Goal: Task Accomplishment & Management: Manage account settings

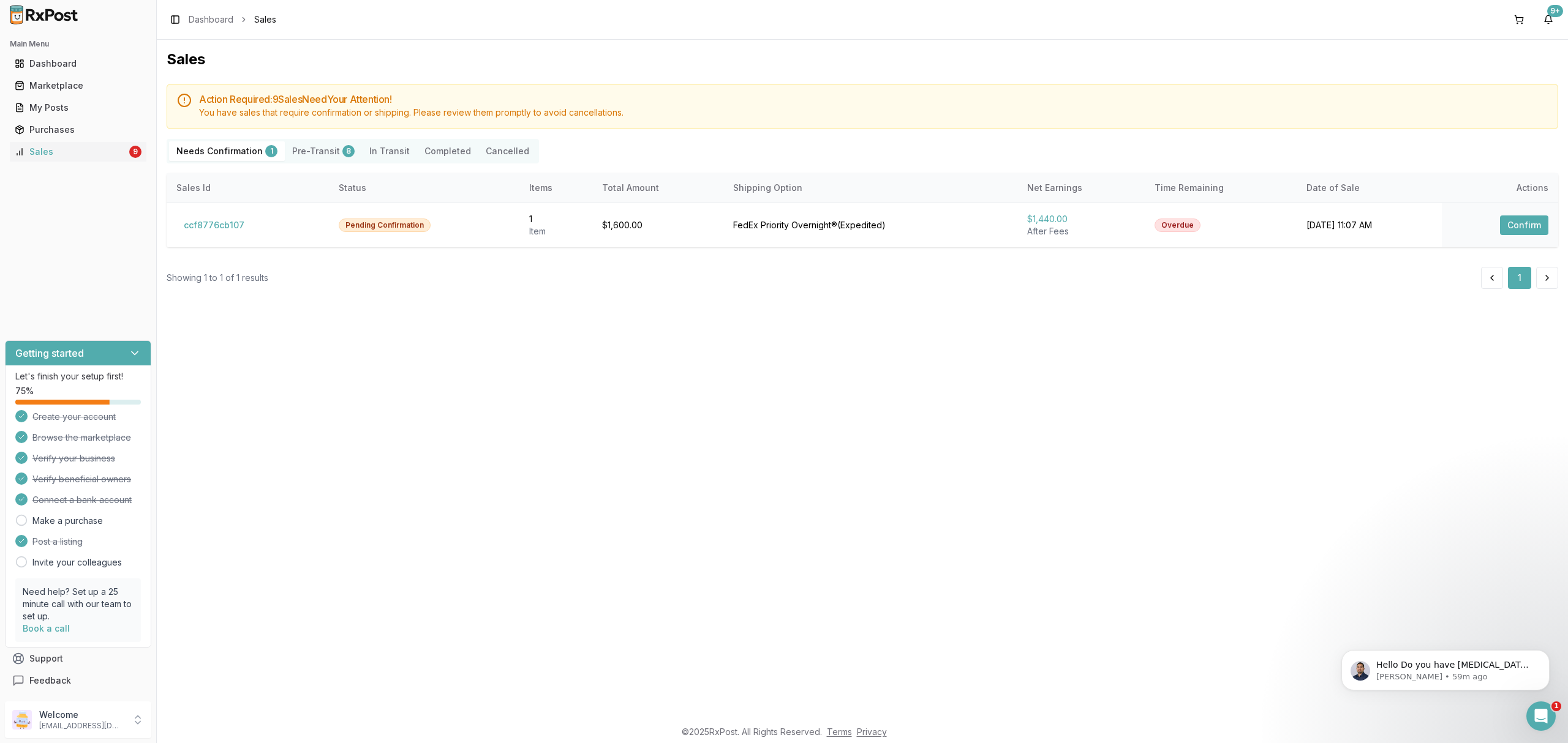
click at [388, 549] on div "Sales Action Required: 9 Sale s Need Your Attention! You have sales that requir…" at bounding box center [862, 379] width 1411 height 679
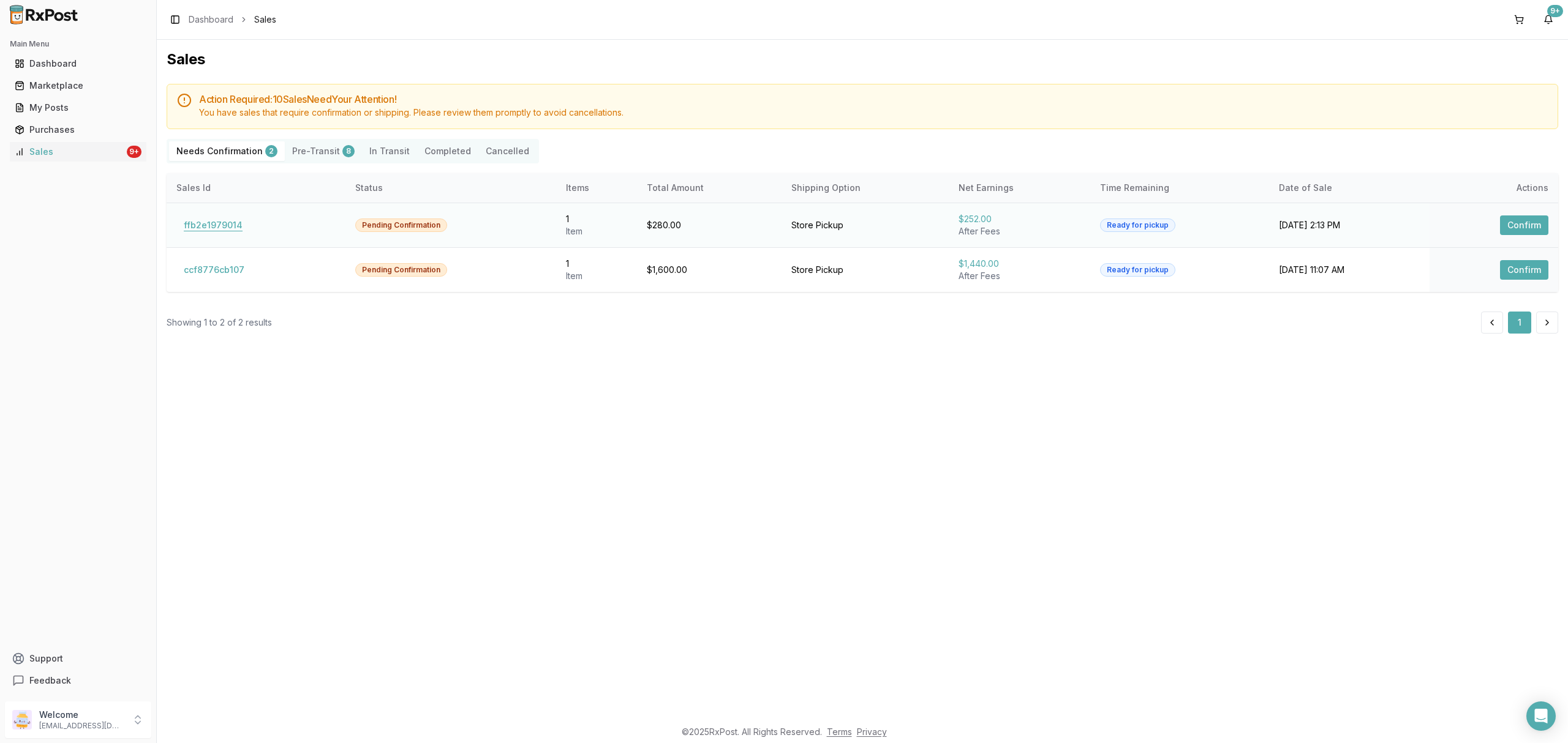
click at [221, 226] on button "ffb2e1979014" at bounding box center [213, 225] width 74 height 20
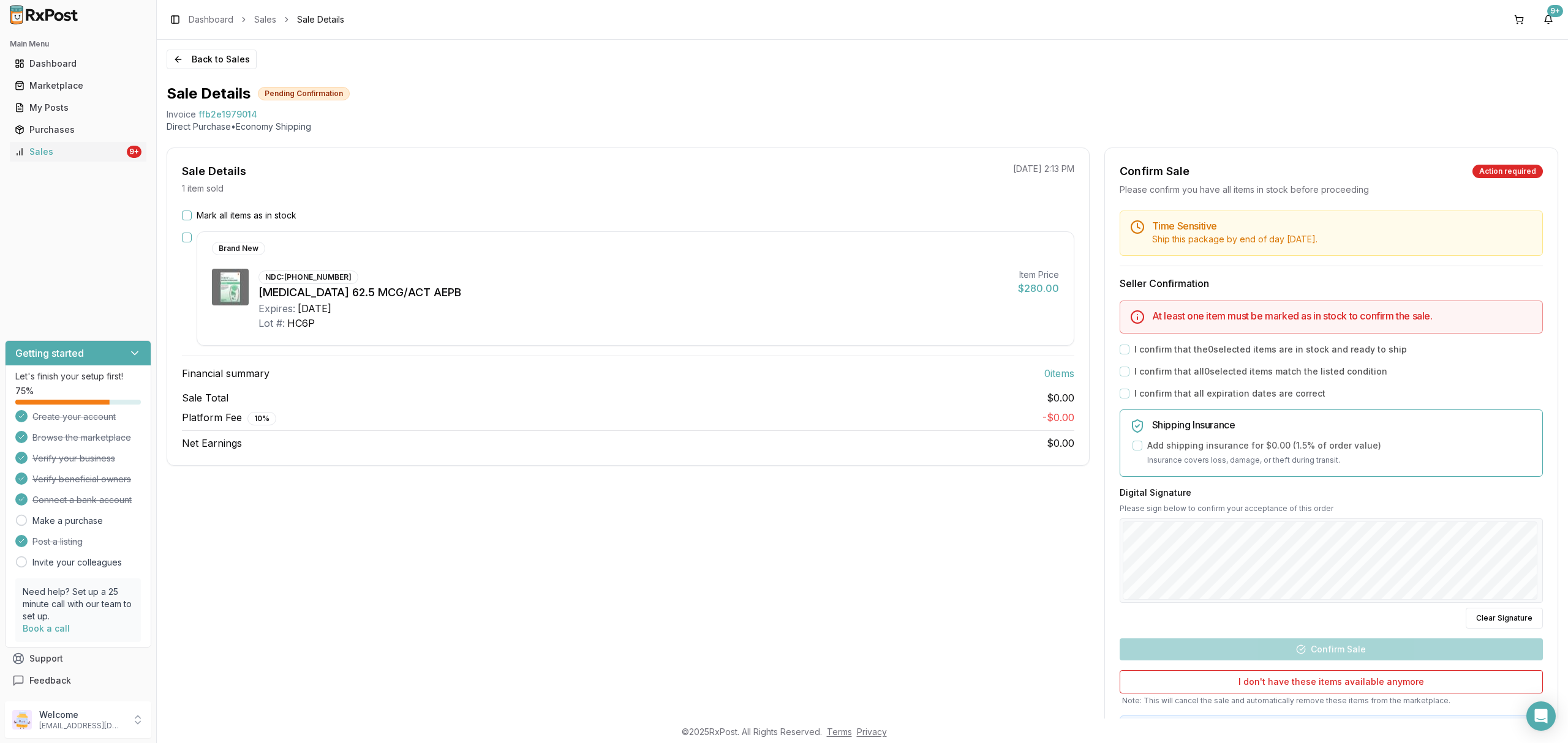
drag, startPoint x: 569, startPoint y: 331, endPoint x: 206, endPoint y: 253, distance: 371.3
click at [567, 331] on div "Brand New NDC: 00173-0873-10 Incruse Ellipta 62.5 MCG/ACT AEPB Expires: 2027-04…" at bounding box center [635, 289] width 878 height 115
click at [206, 217] on label "Mark all items as in stock" at bounding box center [246, 215] width 100 height 12
click at [192, 217] on button "Mark all items as in stock" at bounding box center [187, 215] width 10 height 10
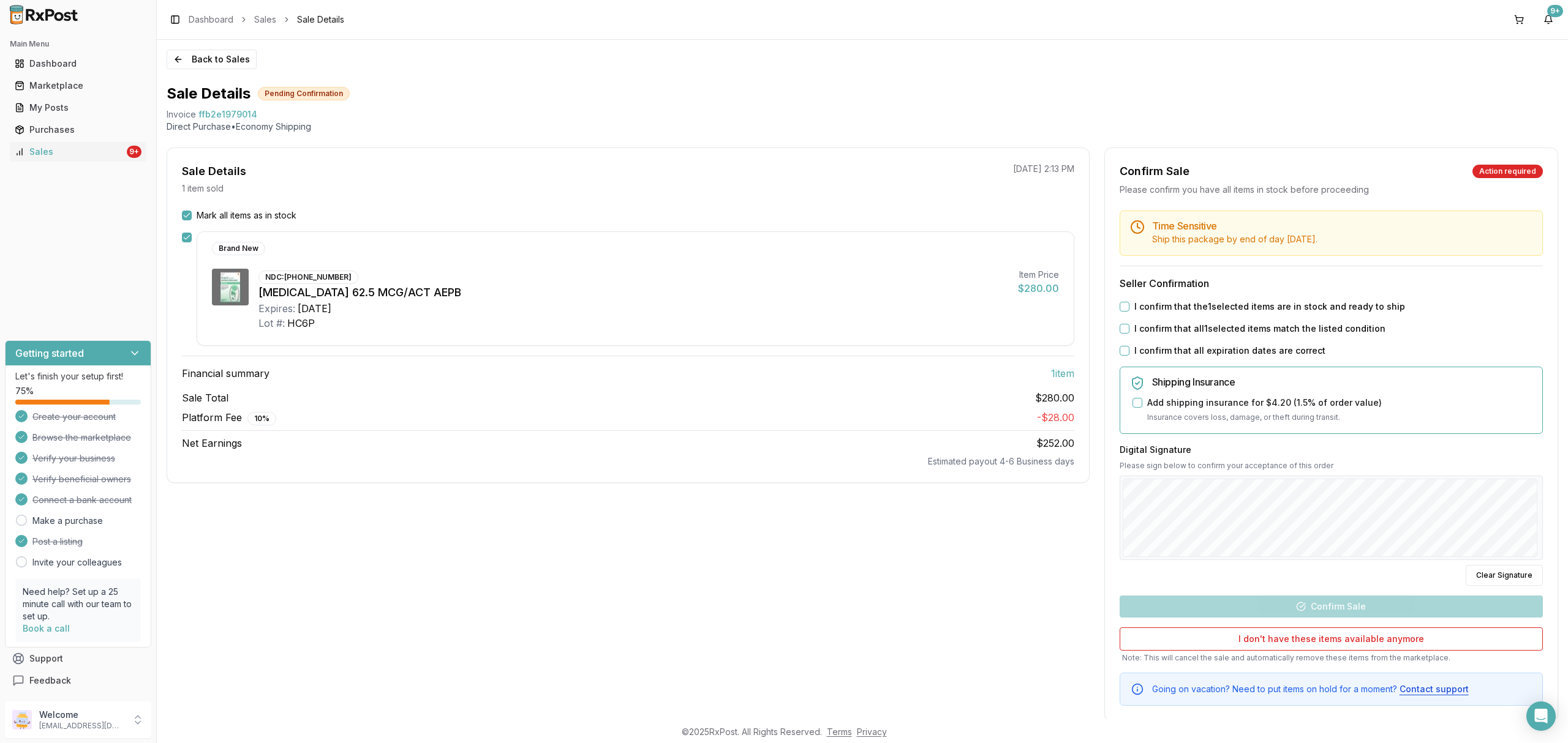
click at [1243, 307] on label "I confirm that the 1 selected items are in stock and ready to ship" at bounding box center [1269, 307] width 271 height 12
click at [1129, 307] on button "I confirm that the 1 selected items are in stock and ready to ship" at bounding box center [1125, 306] width 10 height 10
click at [1229, 324] on label "I confirm that all 1 selected items match the listed condition" at bounding box center [1259, 329] width 251 height 12
click at [1129, 324] on button "I confirm that all 1 selected items match the listed condition" at bounding box center [1125, 329] width 10 height 10
click at [1220, 349] on label "I confirm that all expiration dates are correct" at bounding box center [1230, 351] width 191 height 12
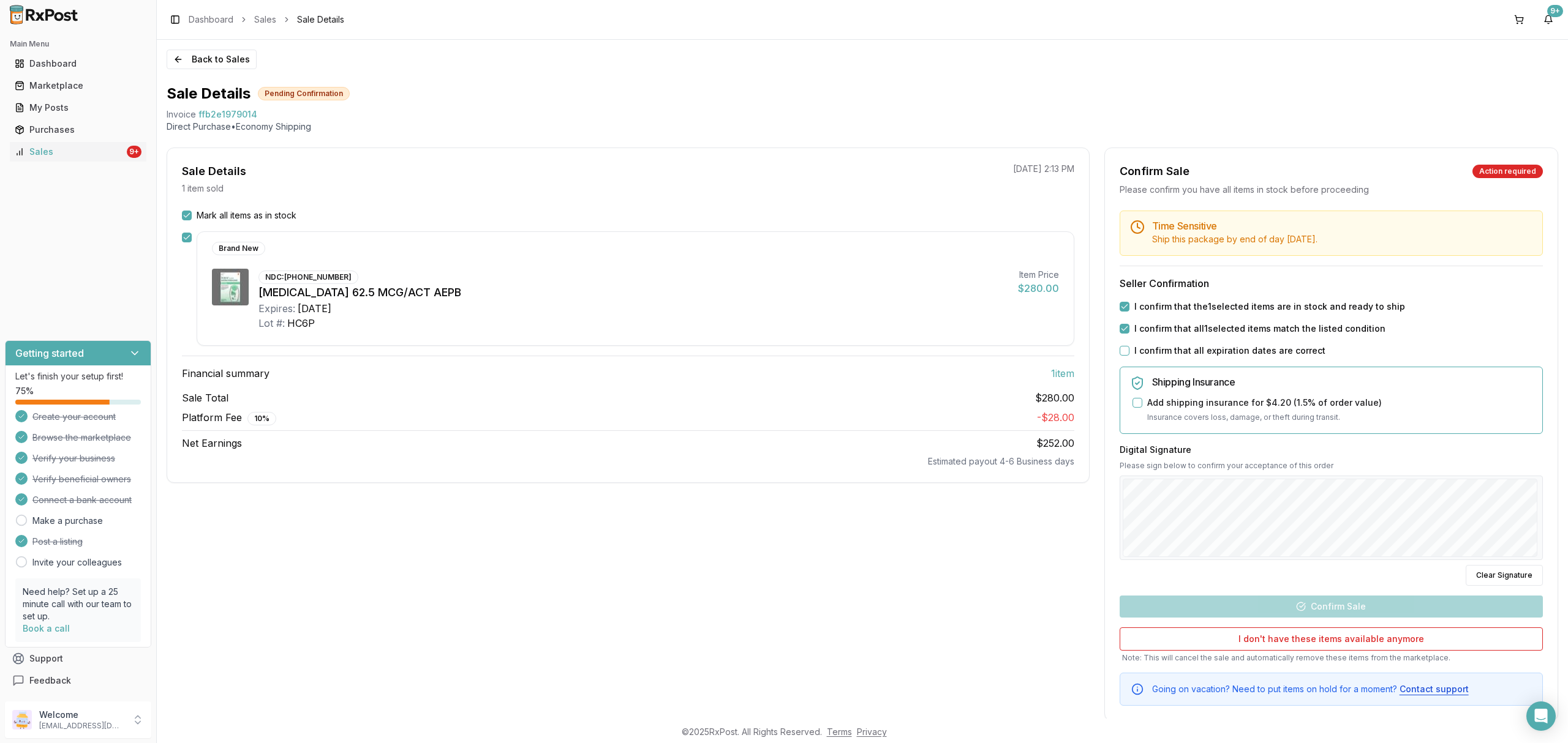
click at [1129, 349] on button "I confirm that all expiration dates are correct" at bounding box center [1125, 351] width 10 height 10
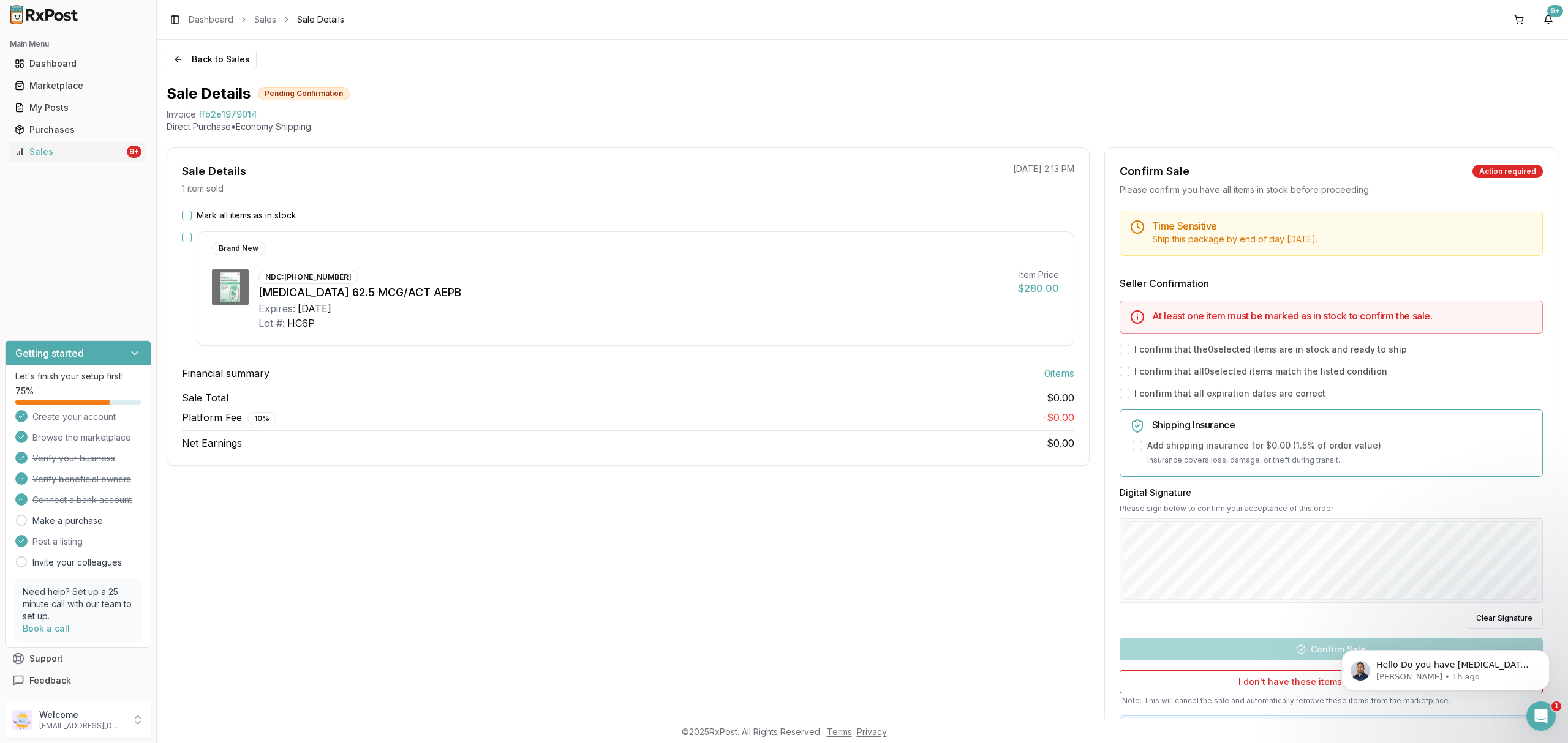
click at [283, 211] on label "Mark all items as in stock" at bounding box center [246, 215] width 100 height 12
click at [192, 211] on button "Mark all items as in stock" at bounding box center [187, 215] width 10 height 10
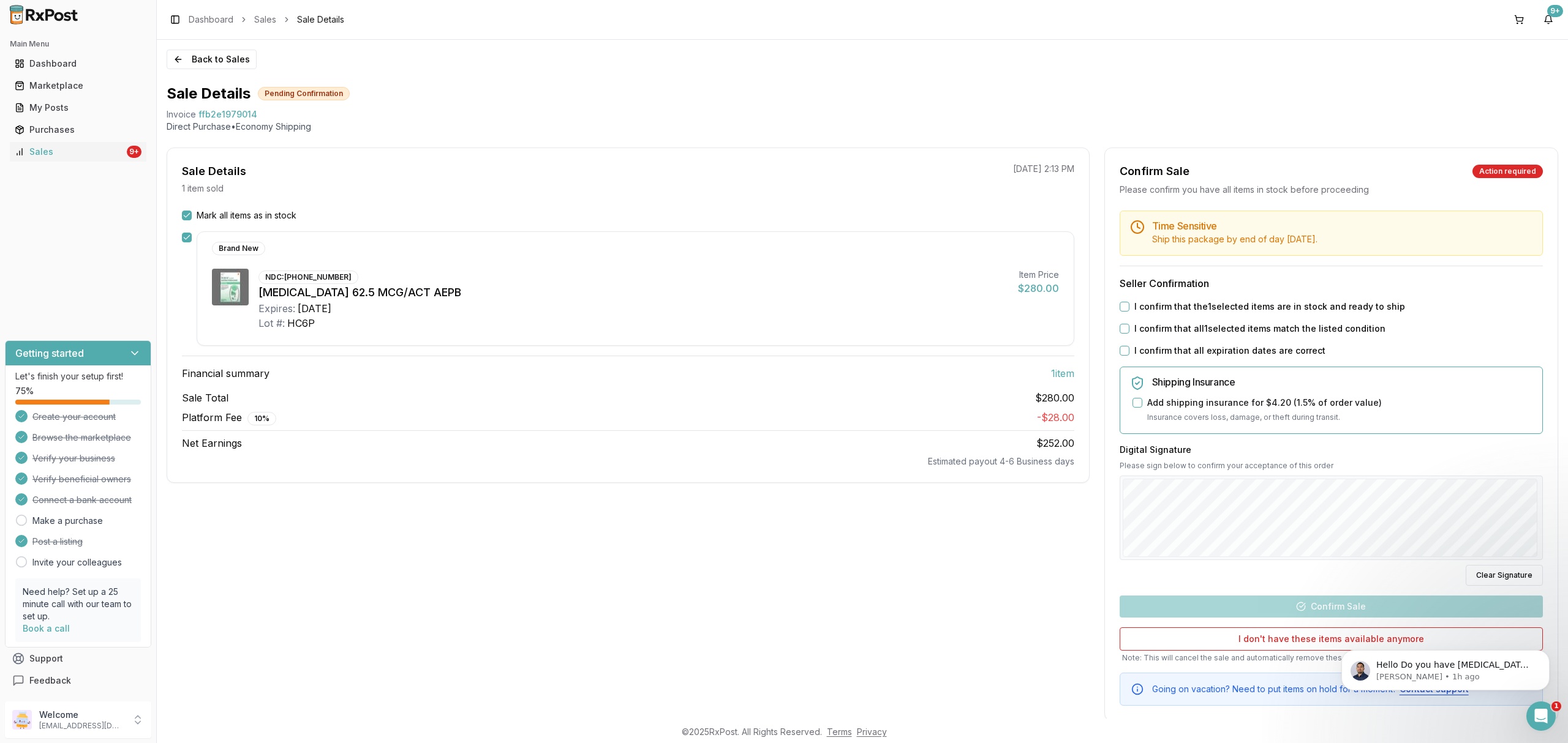
click at [1196, 308] on label "I confirm that the 1 selected items are in stock and ready to ship" at bounding box center [1269, 307] width 271 height 12
click at [1129, 308] on button "I confirm that the 1 selected items are in stock and ready to ship" at bounding box center [1125, 306] width 10 height 10
click at [1194, 331] on label "I confirm that all 1 selected items match the listed condition" at bounding box center [1259, 329] width 251 height 12
click at [1129, 331] on button "I confirm that all 1 selected items match the listed condition" at bounding box center [1125, 329] width 10 height 10
click at [1192, 348] on label "I confirm that all expiration dates are correct" at bounding box center [1230, 351] width 191 height 12
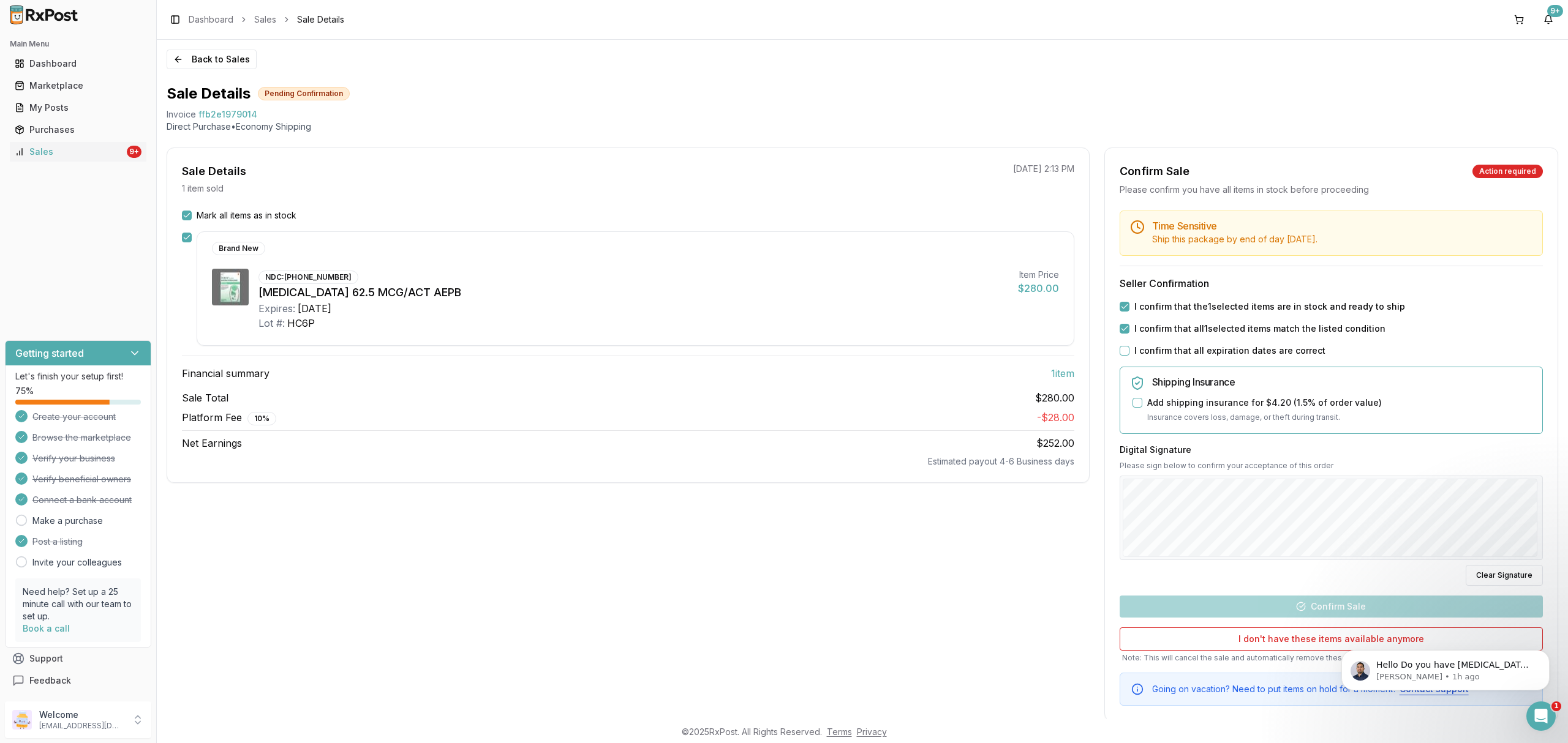
click at [1129, 348] on button "I confirm that all expiration dates are correct" at bounding box center [1125, 351] width 10 height 10
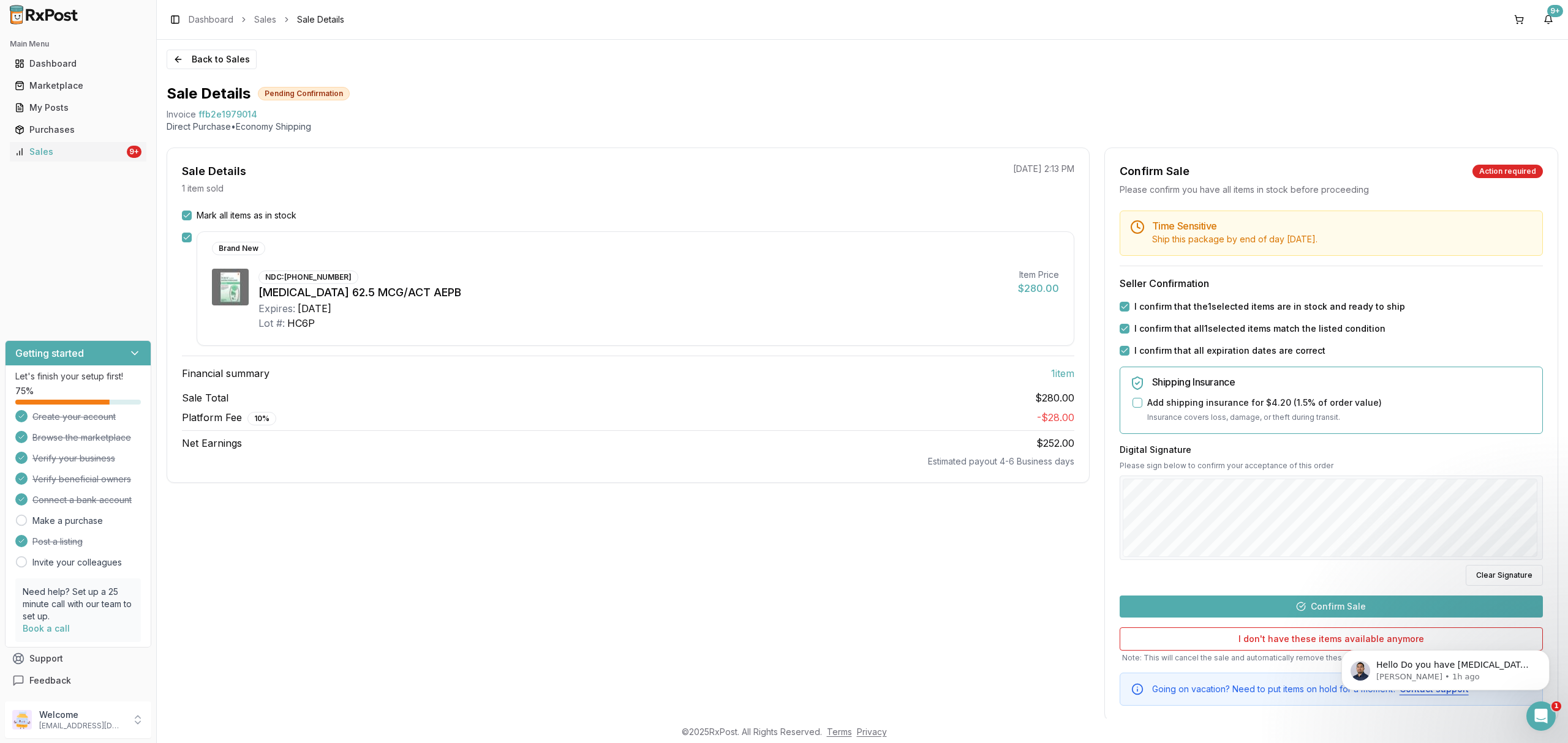
drag, startPoint x: 1312, startPoint y: 593, endPoint x: 1314, endPoint y: 600, distance: 7.3
click at [1314, 600] on div "Time Sensitive Ship this package by end of day Tuesday, October 14th . Seller C…" at bounding box center [1331, 458] width 453 height 495
click at [1316, 608] on button "Confirm Sale" at bounding box center [1331, 607] width 423 height 22
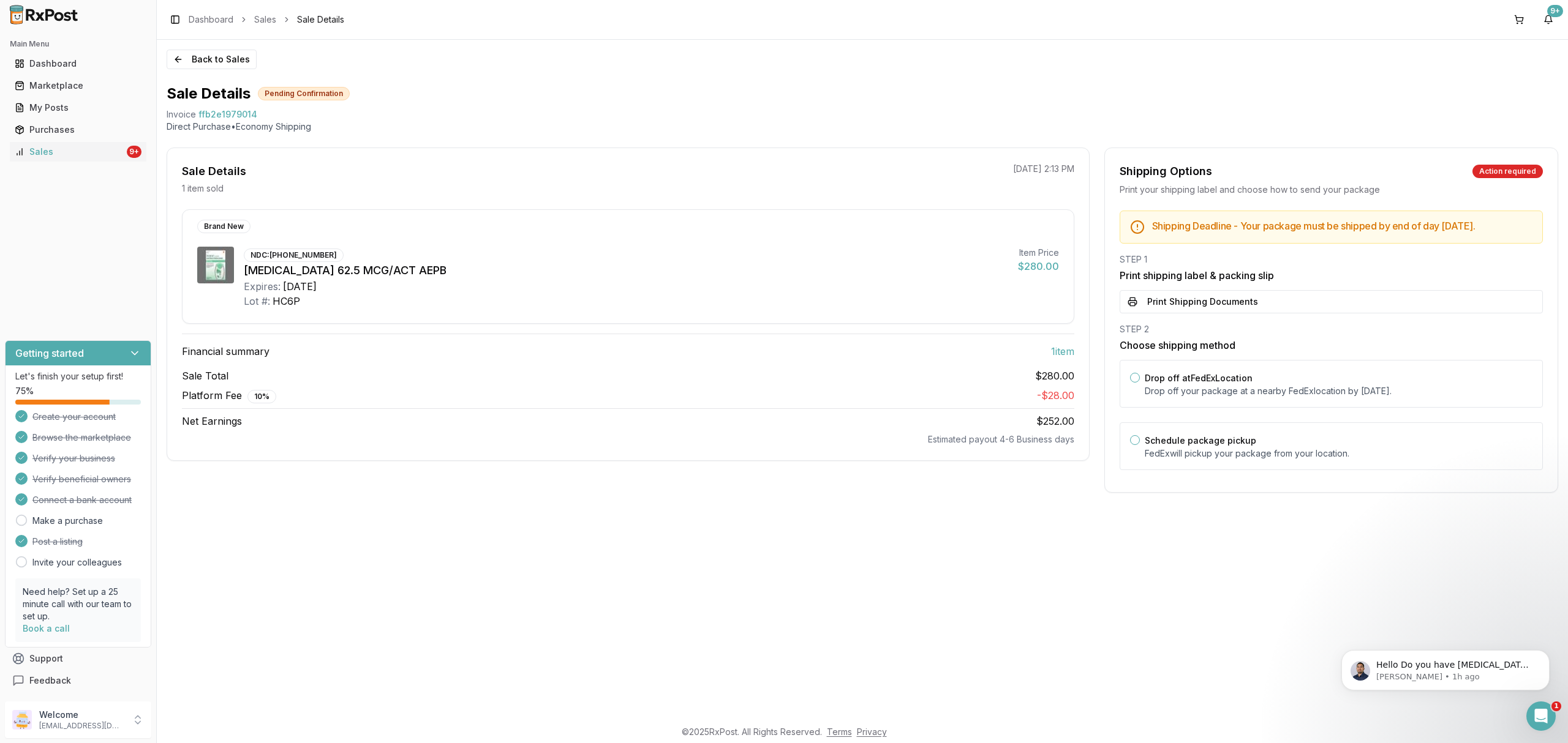
drag, startPoint x: 1266, startPoint y: 412, endPoint x: 1274, endPoint y: 362, distance: 50.6
click at [1266, 404] on div "Drop off at FedEx Location Drop off your package at a nearby FedEx location by …" at bounding box center [1331, 383] width 423 height 48
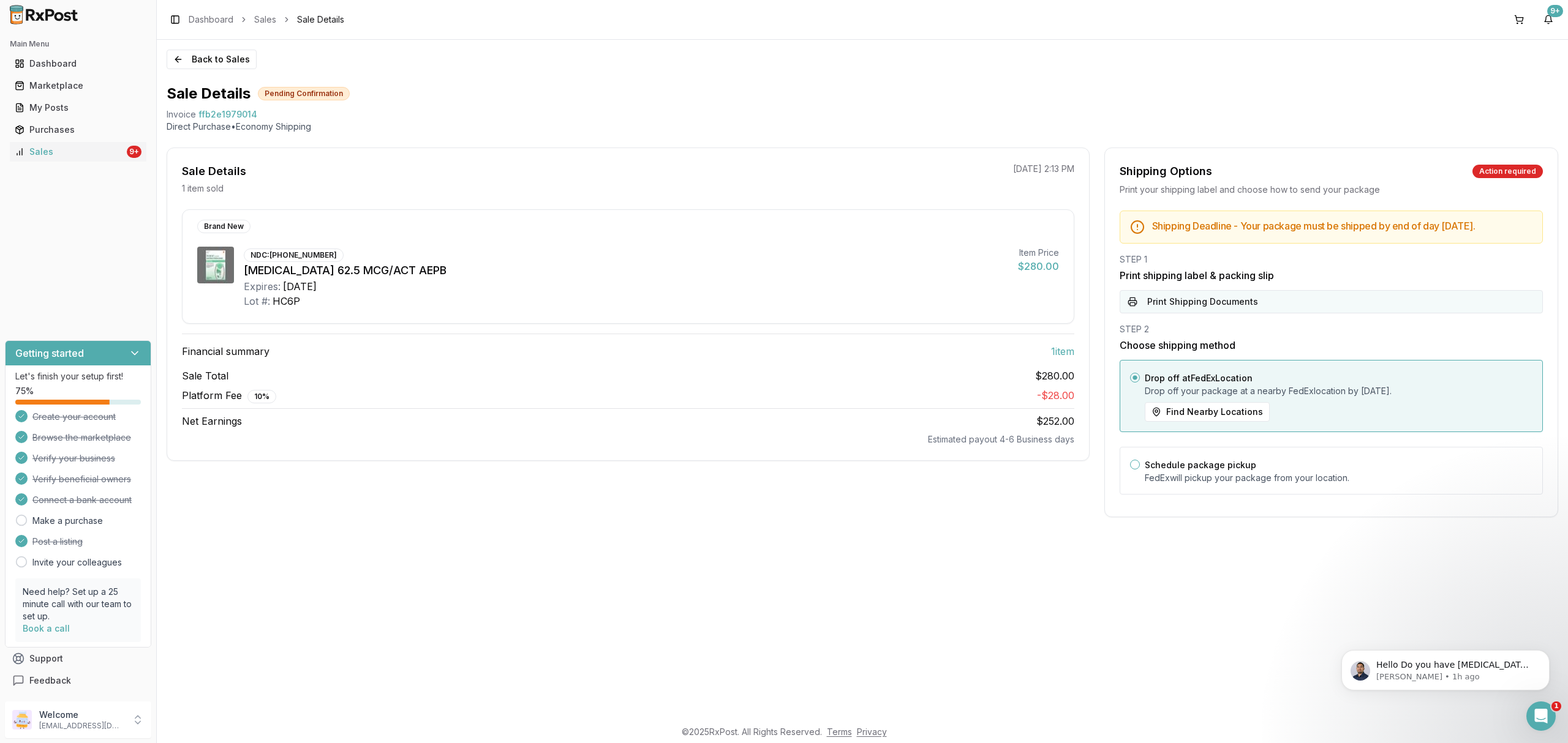
click at [1285, 310] on button "Print Shipping Documents" at bounding box center [1331, 302] width 423 height 24
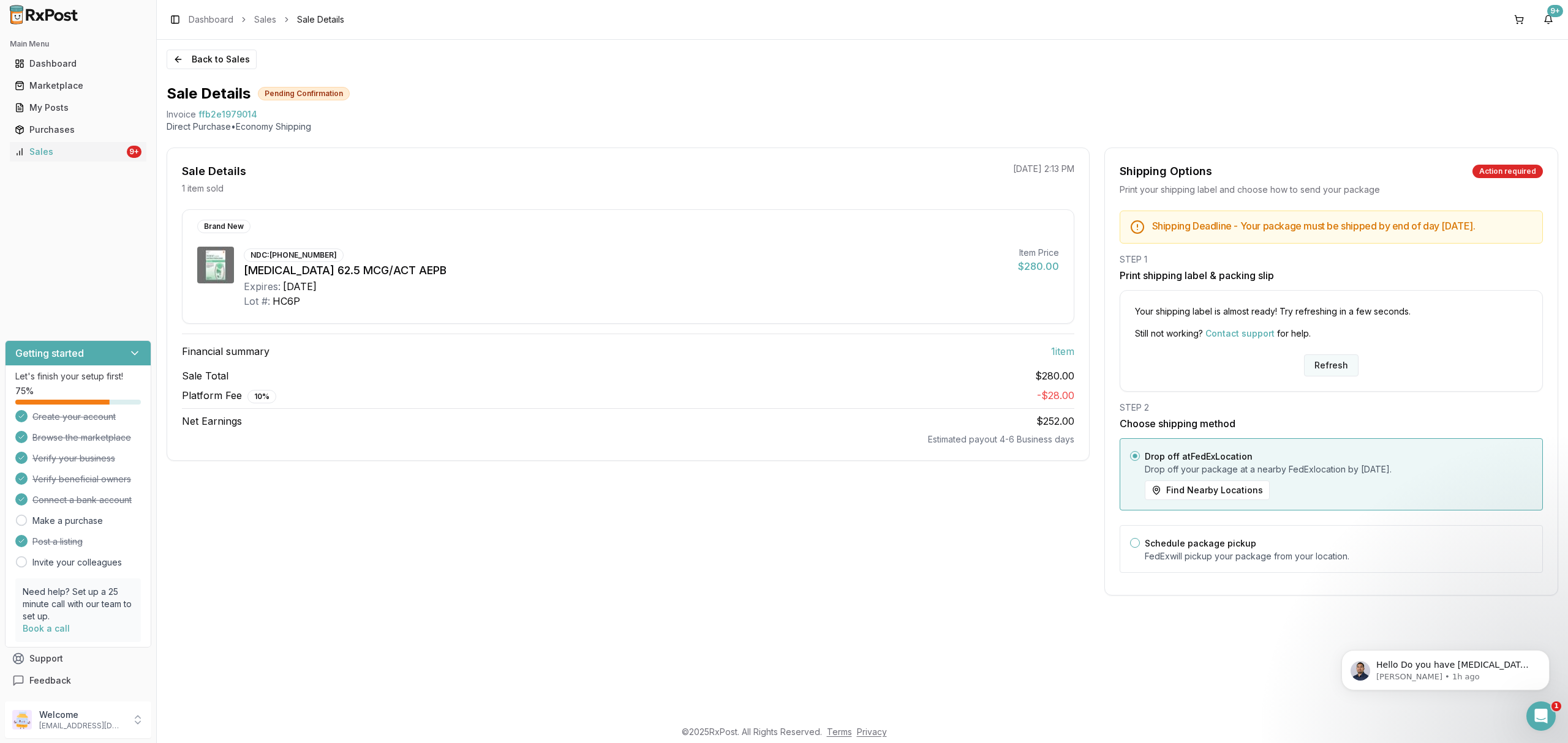
click at [1332, 373] on button "Refresh" at bounding box center [1331, 366] width 55 height 22
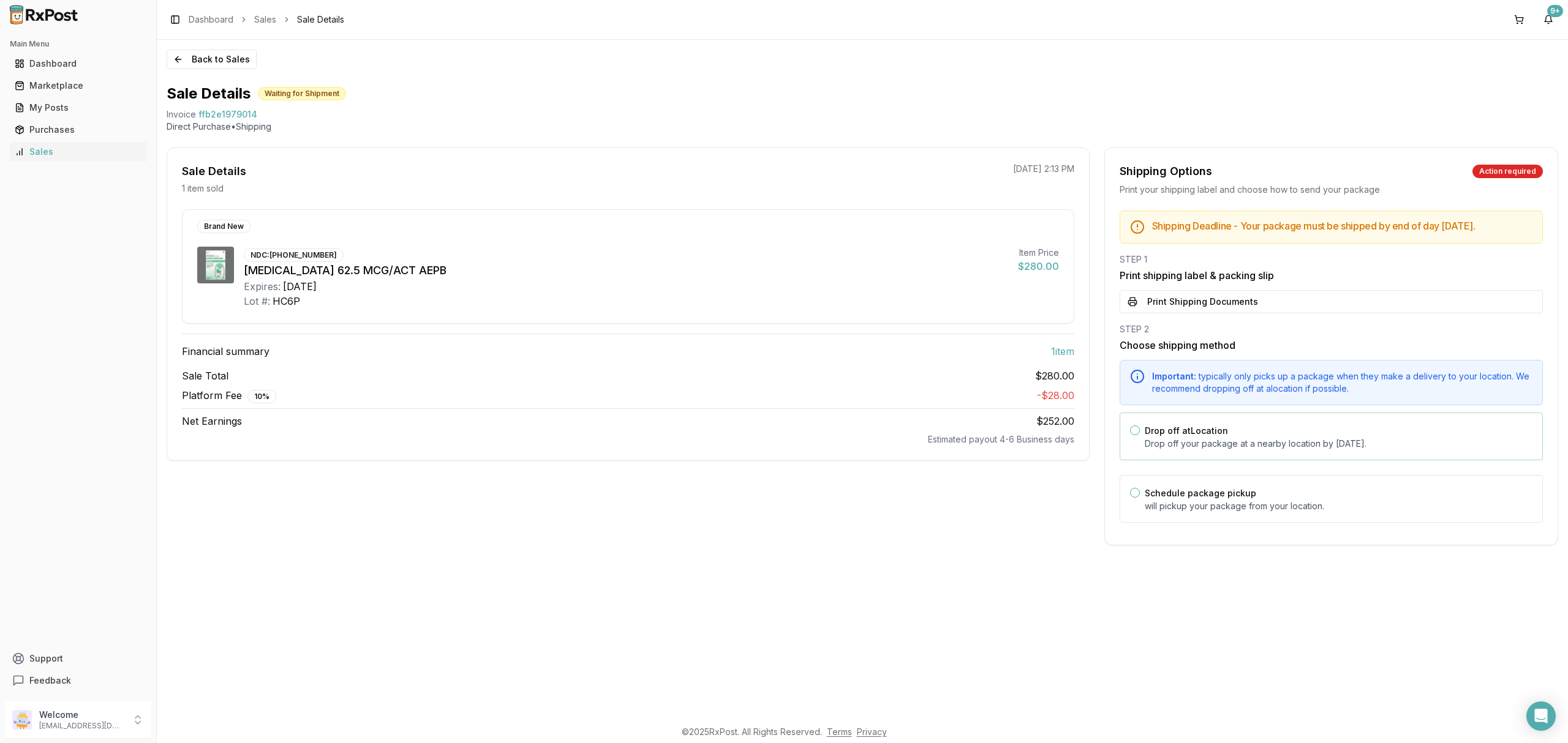
click at [1253, 450] on p "Drop off your package at a nearby location by October 14, 2025 ." at bounding box center [1339, 444] width 388 height 12
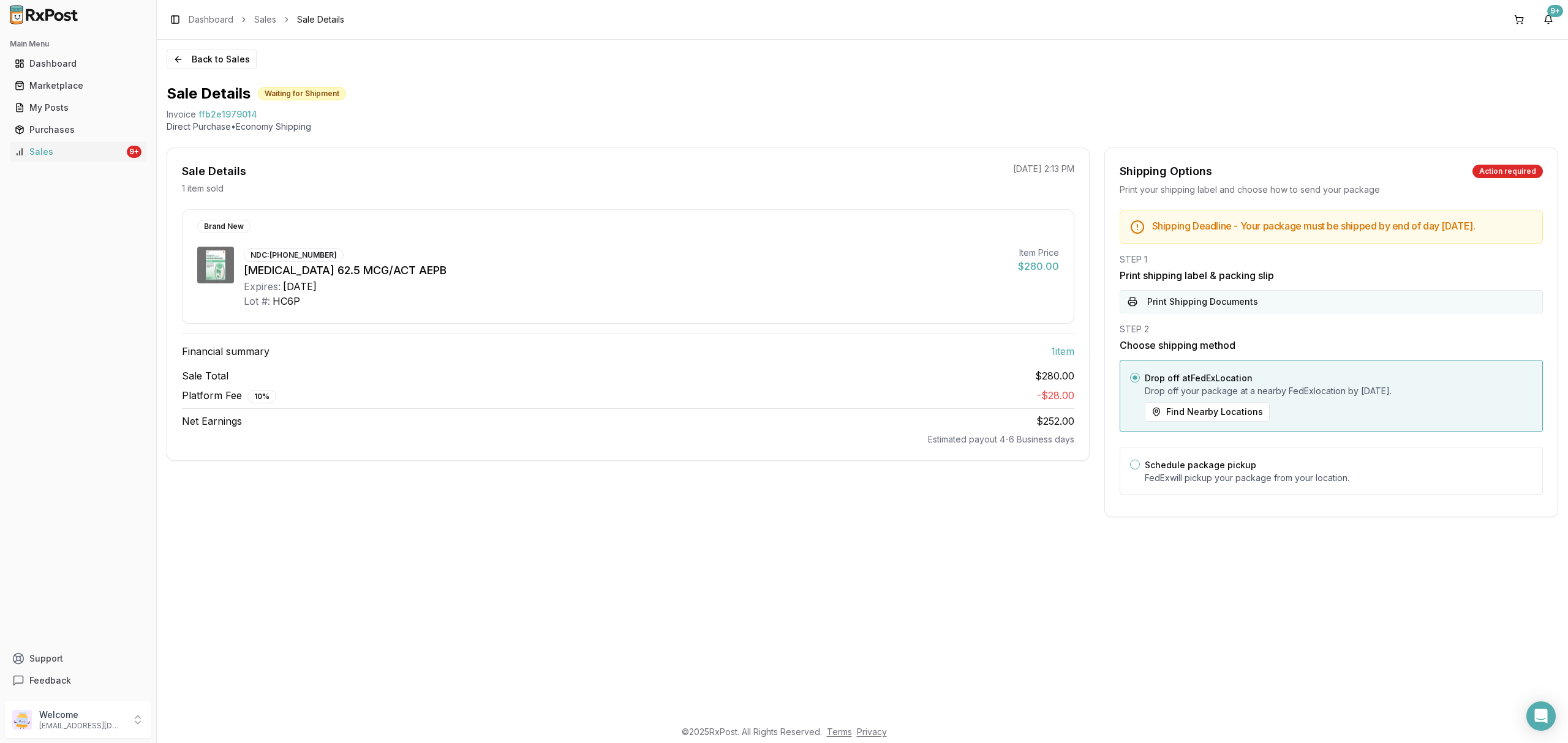
click at [1270, 307] on button "Print Shipping Documents" at bounding box center [1331, 302] width 423 height 24
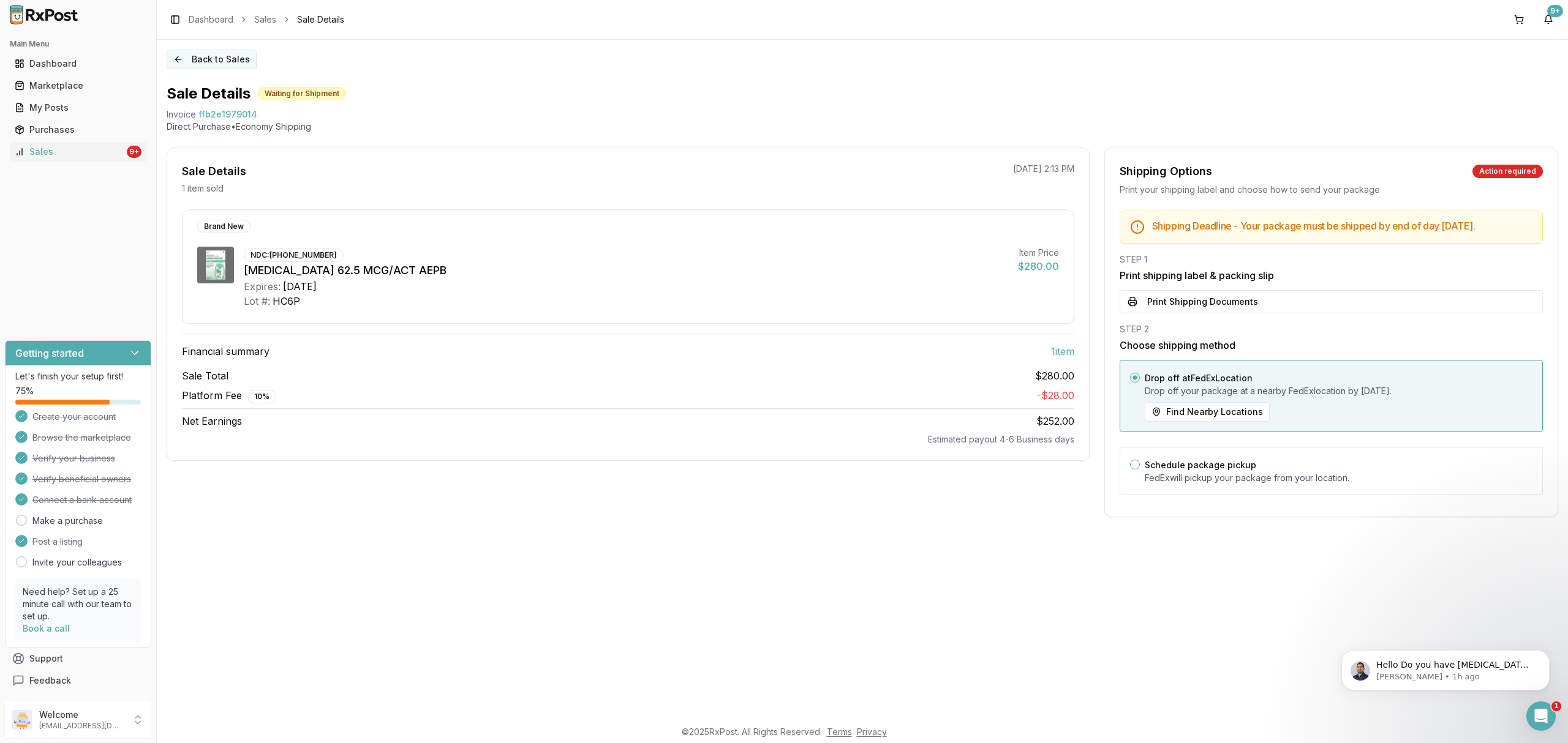
click at [199, 62] on button "Back to Sales" at bounding box center [211, 59] width 90 height 20
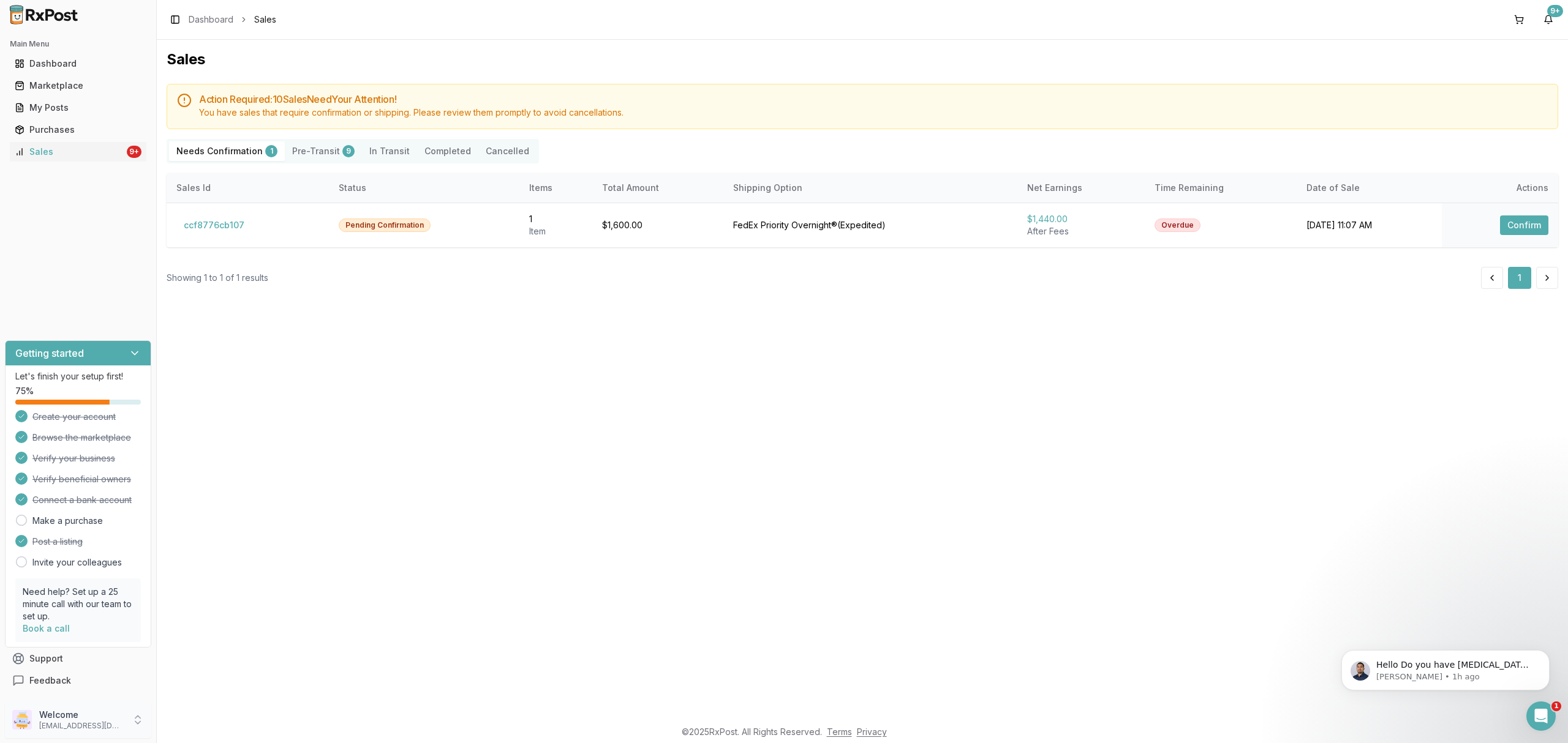
click at [126, 713] on div "Welcome dngpharmacy2@gmail.com" at bounding box center [78, 719] width 146 height 37
click at [196, 720] on span "Sign Out" at bounding box center [222, 723] width 116 height 12
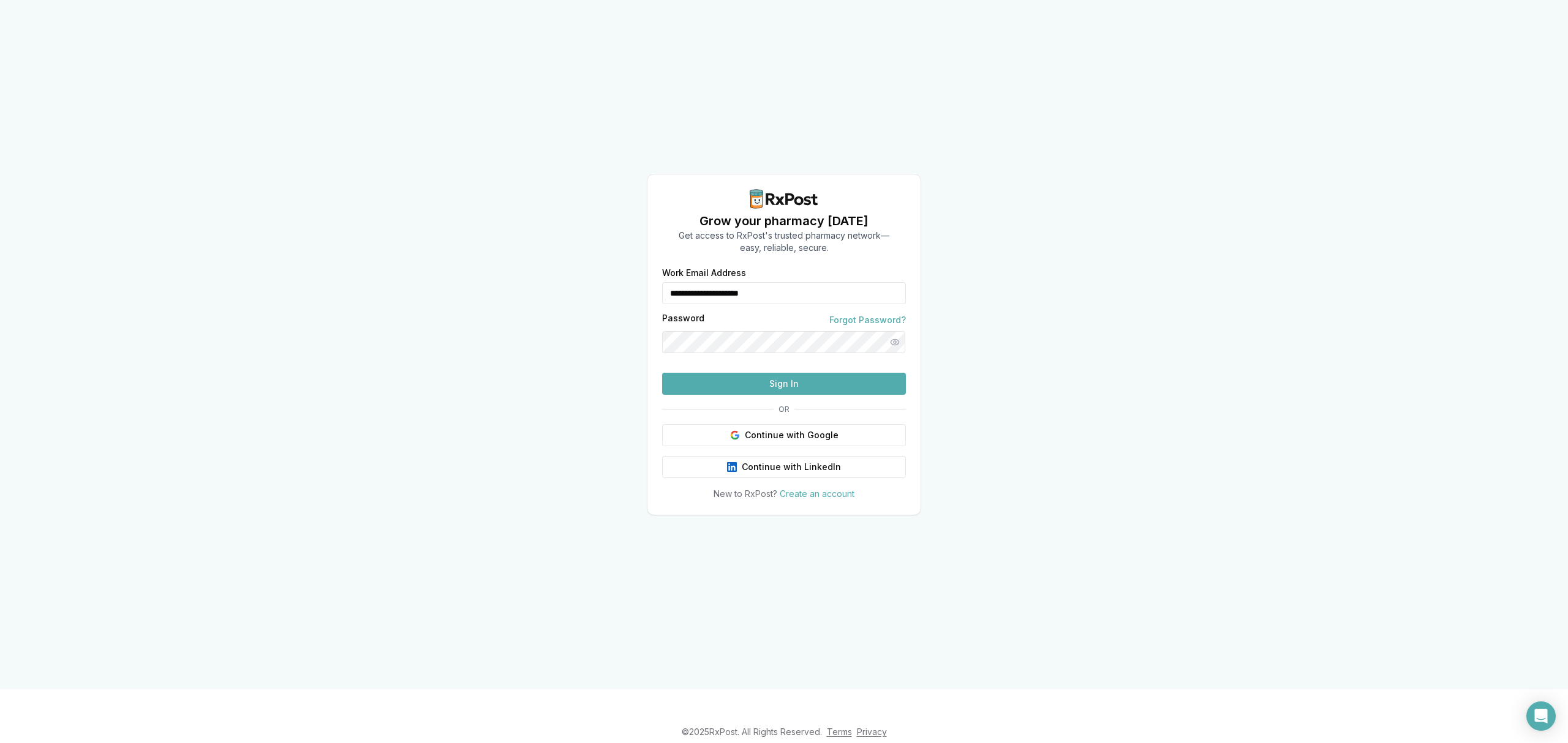
drag, startPoint x: 815, startPoint y: 277, endPoint x: 577, endPoint y: 274, distance: 238.0
click at [577, 274] on div "**********" at bounding box center [784, 344] width 1568 height 689
type input "**********"
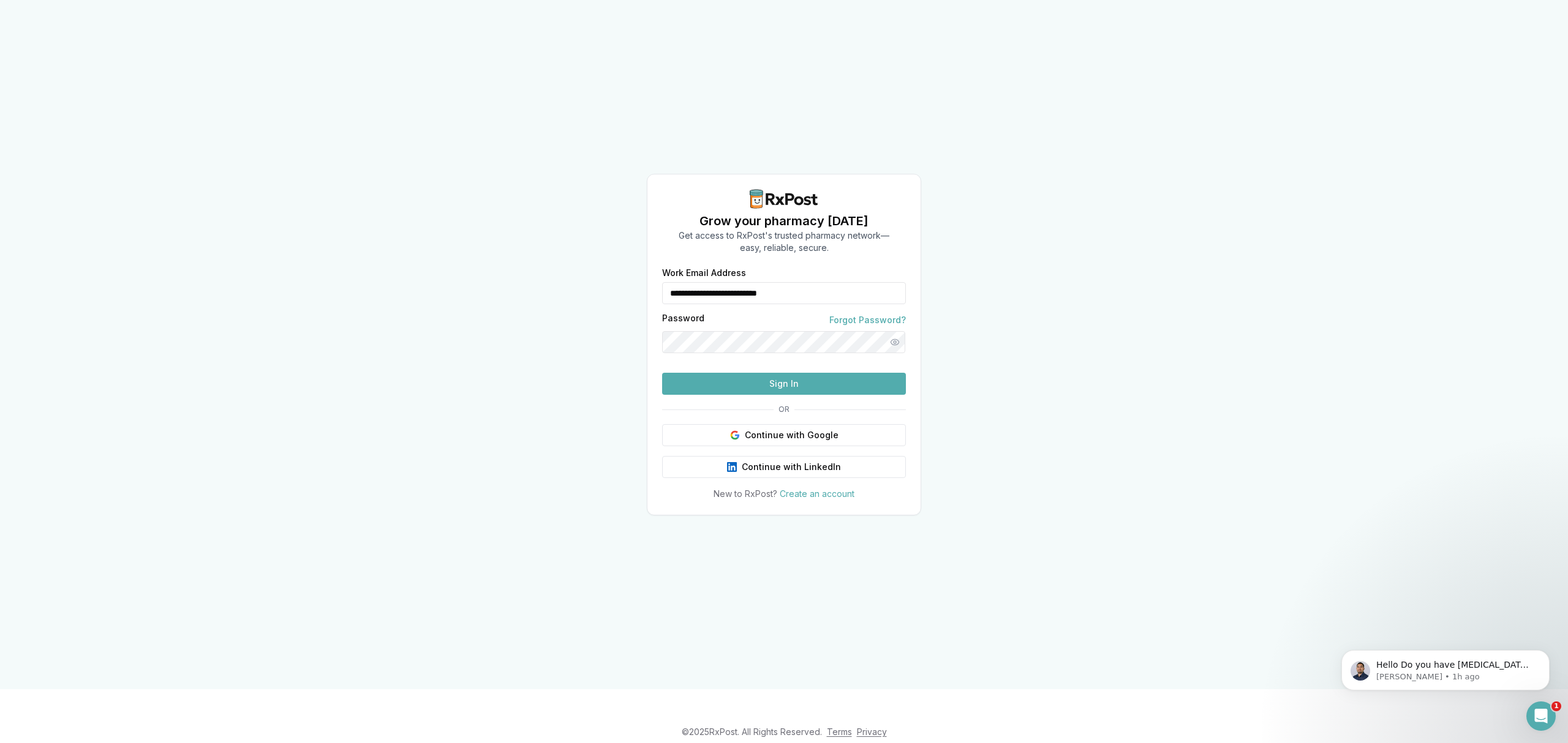
click at [748, 395] on button "Sign In" at bounding box center [784, 384] width 244 height 22
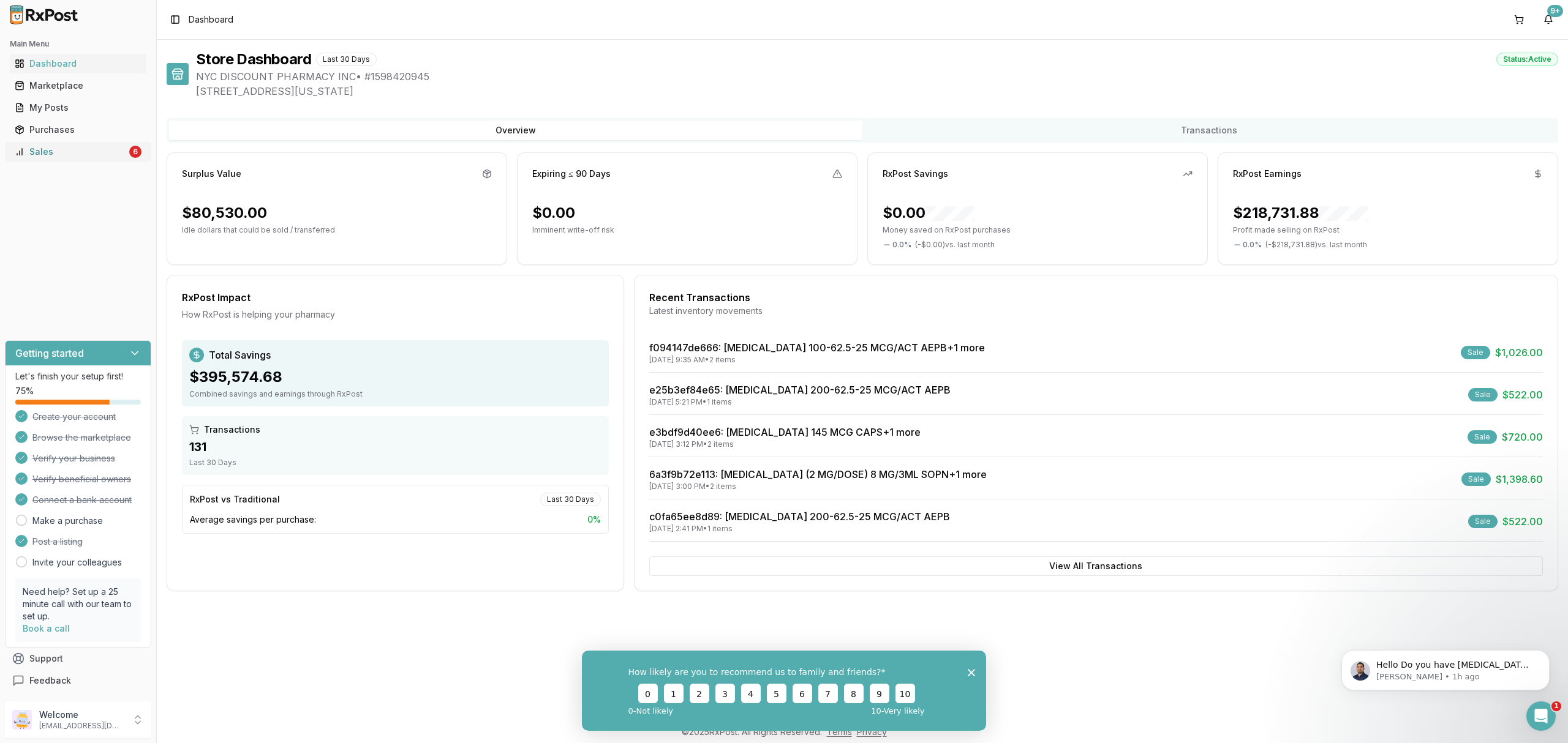
click at [103, 159] on link "Sales 6" at bounding box center [78, 152] width 137 height 22
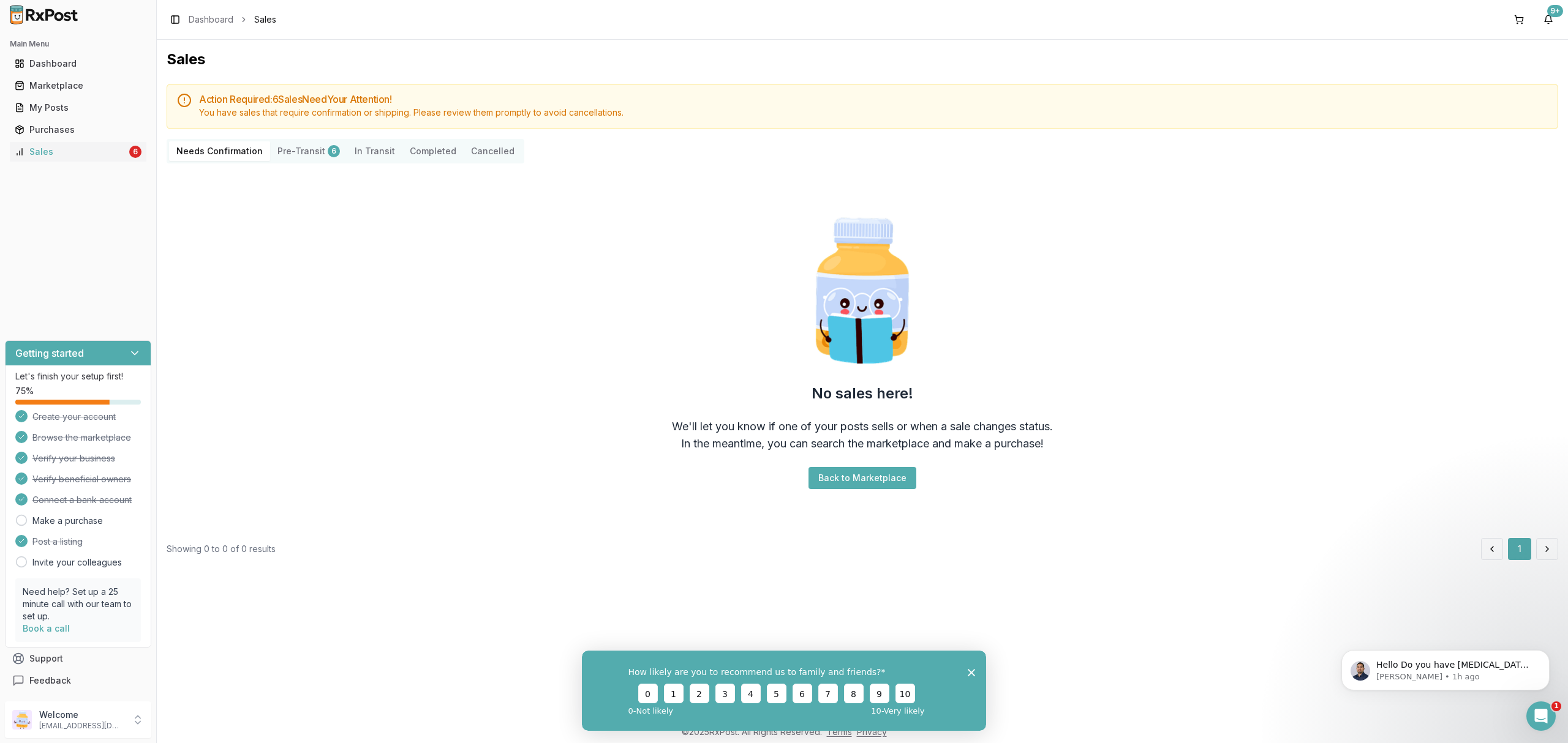
drag, startPoint x: 970, startPoint y: 670, endPoint x: 1523, endPoint y: 1315, distance: 849.6
click at [970, 670] on polygon "Close survey" at bounding box center [971, 672] width 7 height 7
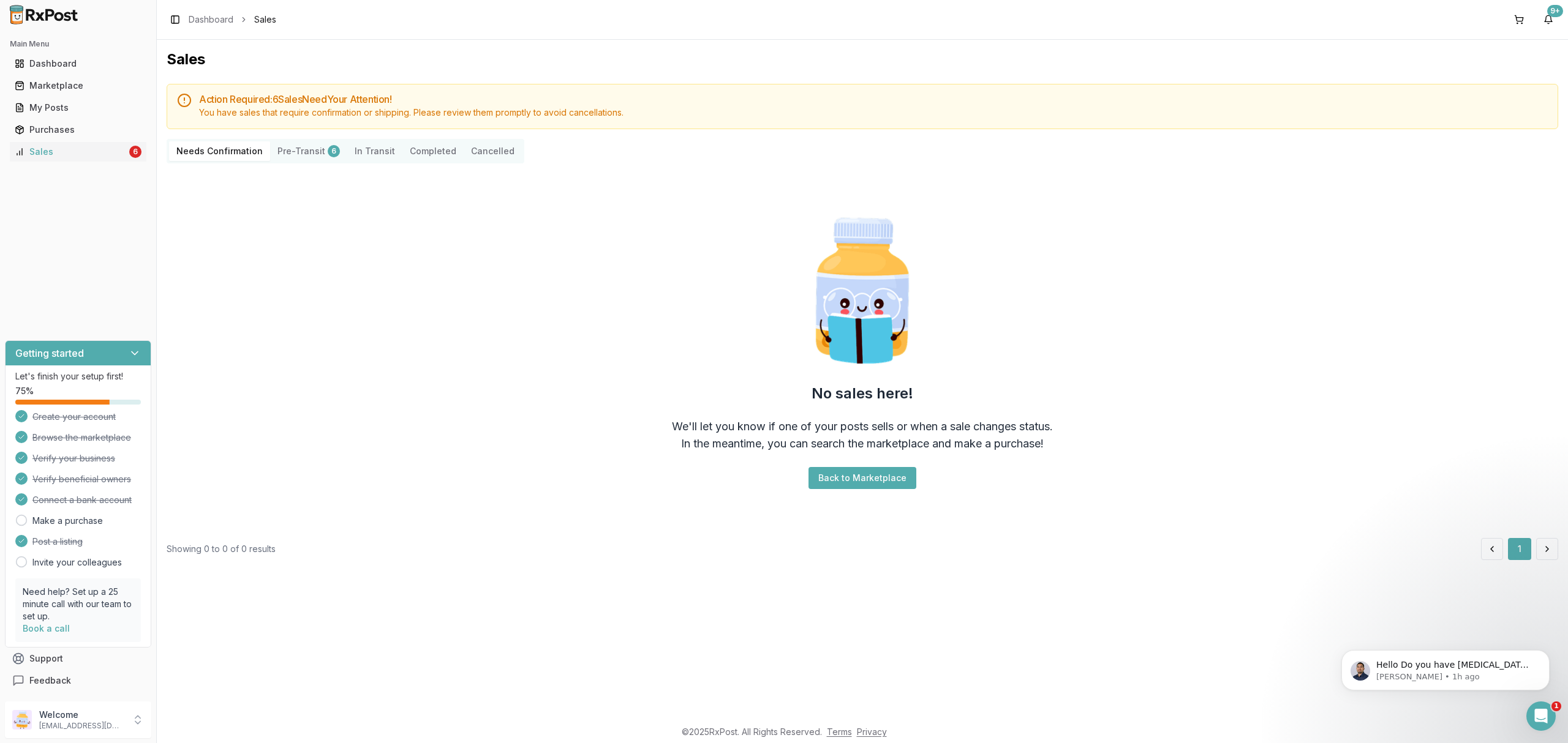
click at [578, 422] on div "No sales here! We'll let you know if one of your posts sells or when a sale cha…" at bounding box center [862, 351] width 1392 height 355
click at [64, 726] on p "nycdiscountpharma2@gmail.com" at bounding box center [81, 726] width 85 height 10
click at [219, 721] on span "Sign Out" at bounding box center [222, 723] width 116 height 12
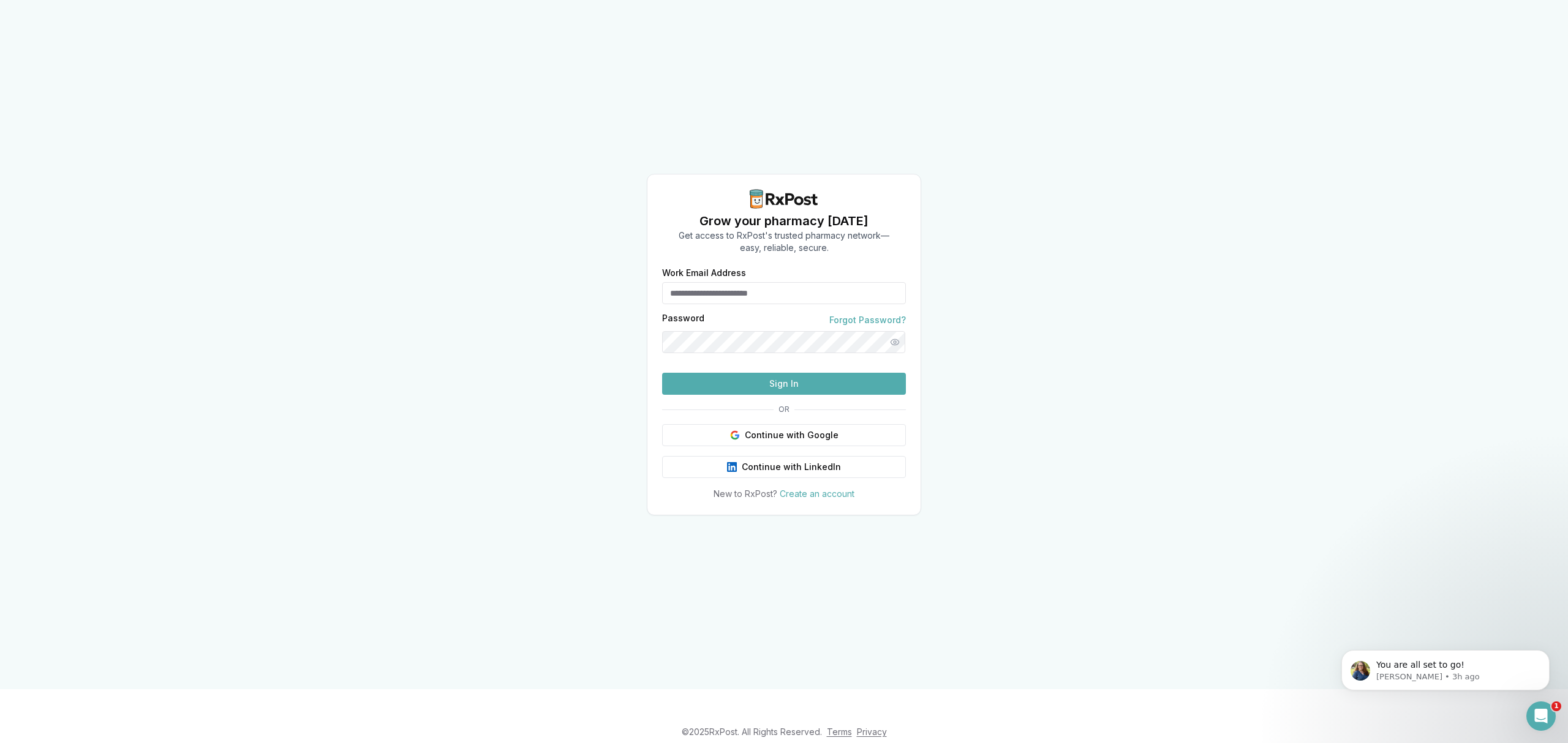
type input "**********"
drag, startPoint x: 1236, startPoint y: 459, endPoint x: 1224, endPoint y: 422, distance: 38.9
click at [1235, 450] on div "**********" at bounding box center [784, 344] width 1568 height 689
